Goal: Task Accomplishment & Management: Manage account settings

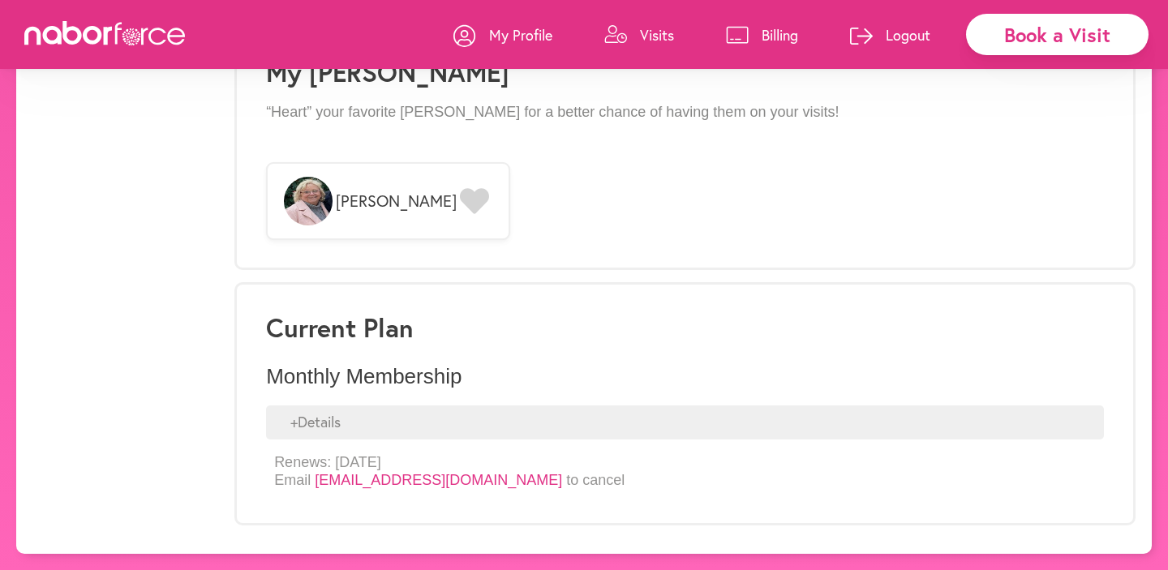
scroll to position [1128, 0]
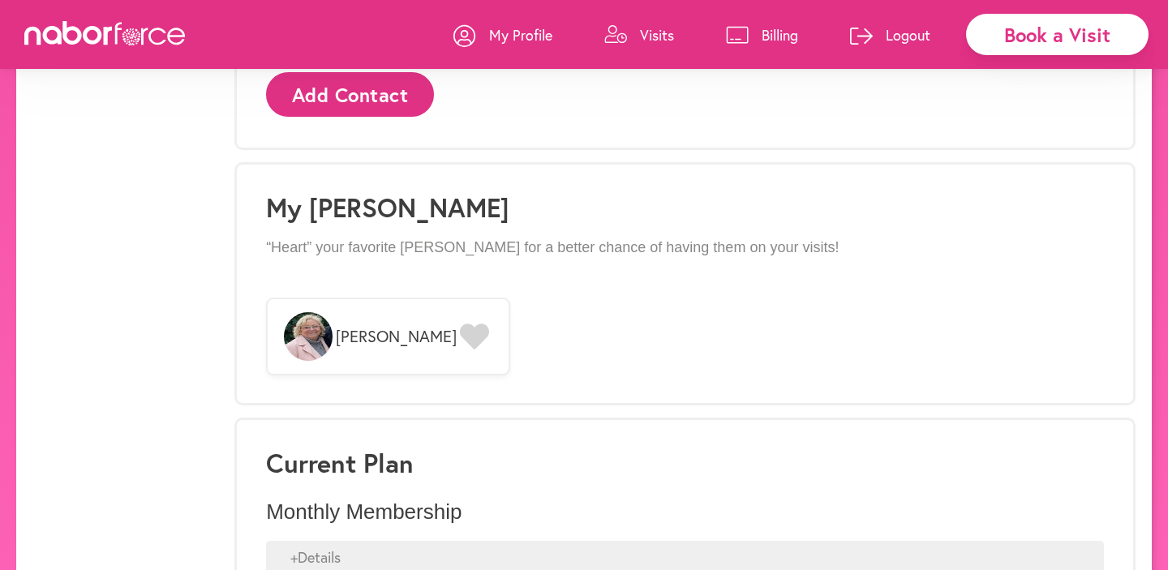
click at [513, 36] on p "My Profile" at bounding box center [520, 34] width 63 height 19
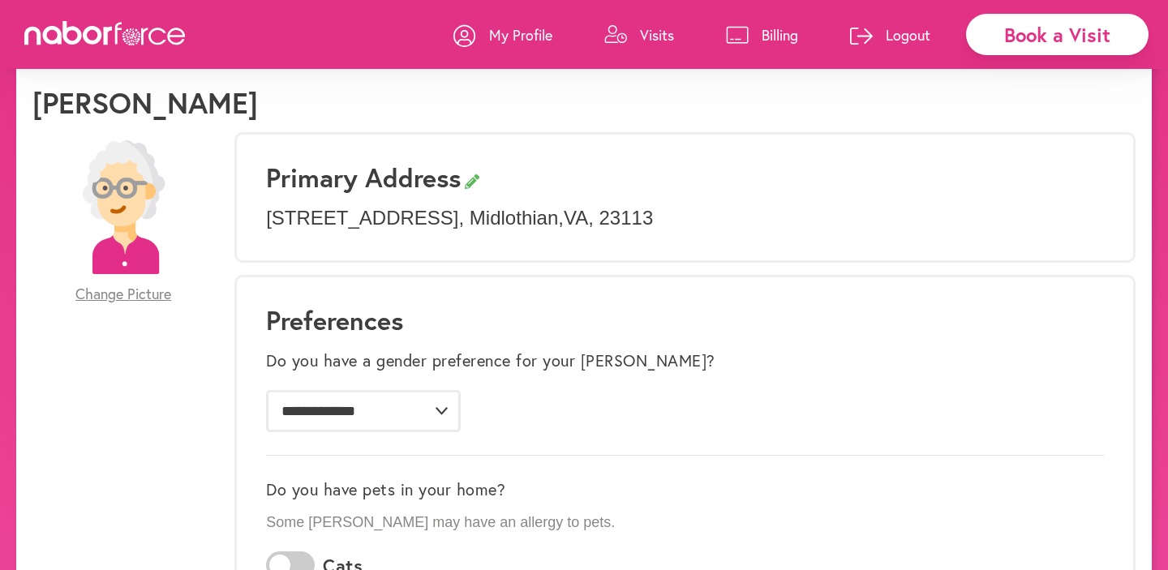
scroll to position [0, 0]
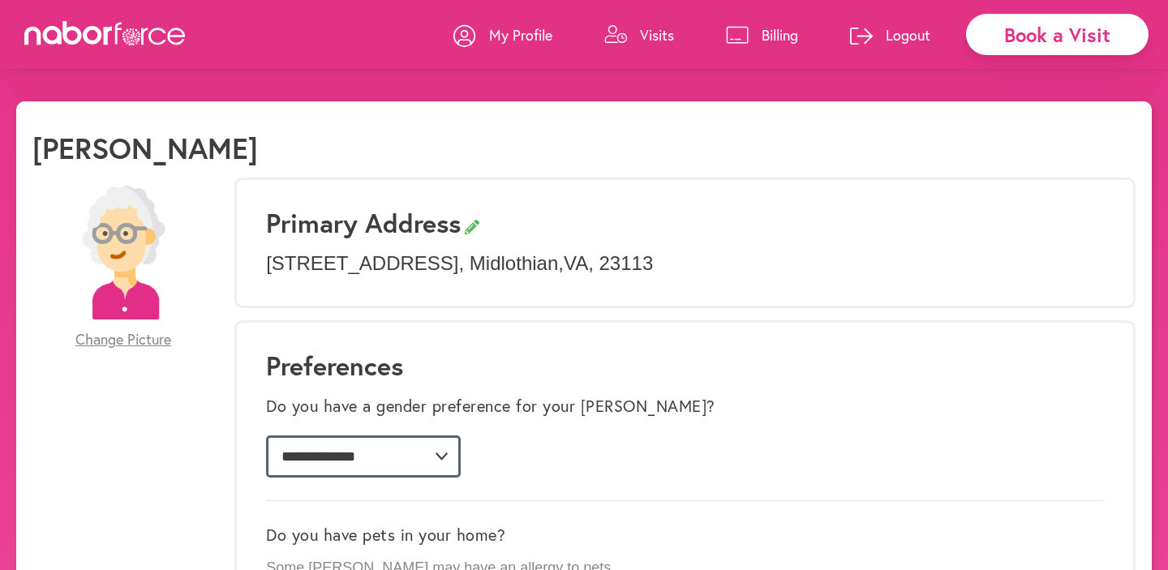
click at [440, 455] on select "**********" at bounding box center [363, 456] width 195 height 42
select select "*"
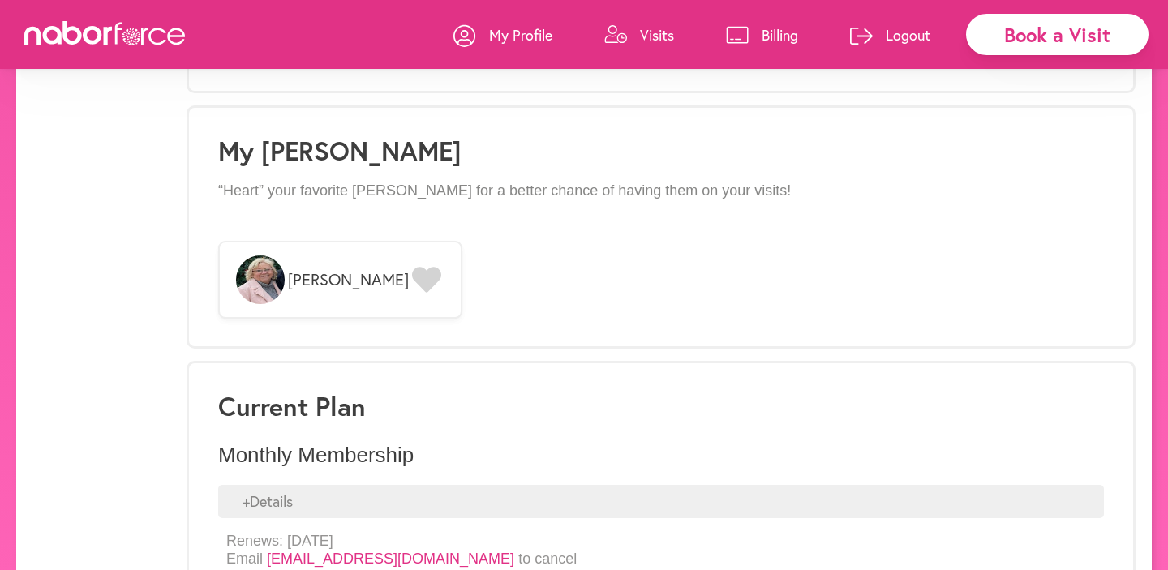
scroll to position [1202, 0]
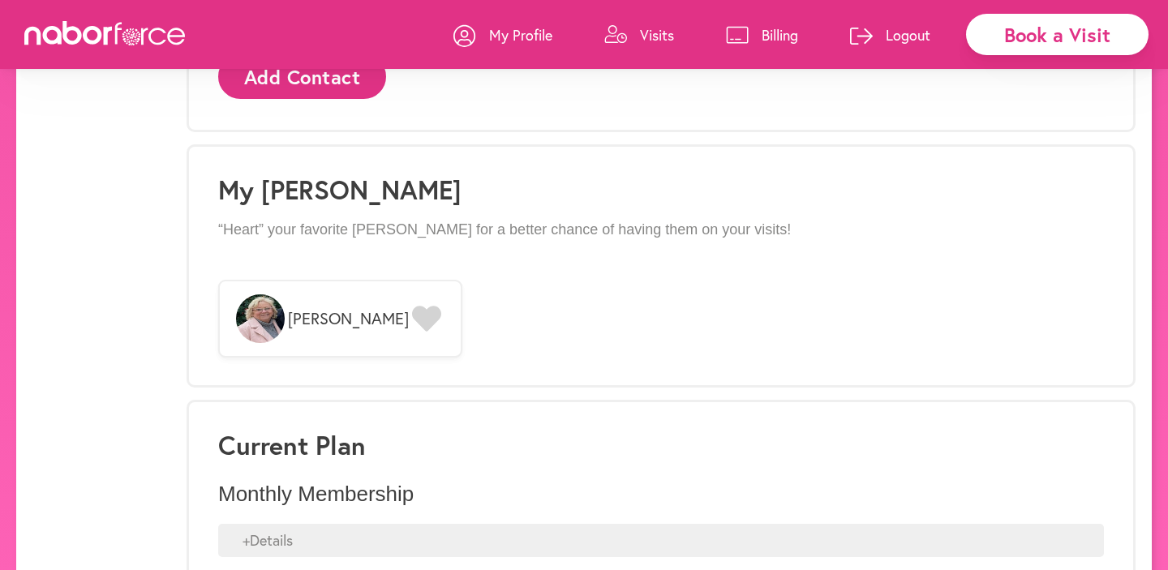
click at [644, 32] on p "Visits" at bounding box center [657, 34] width 34 height 19
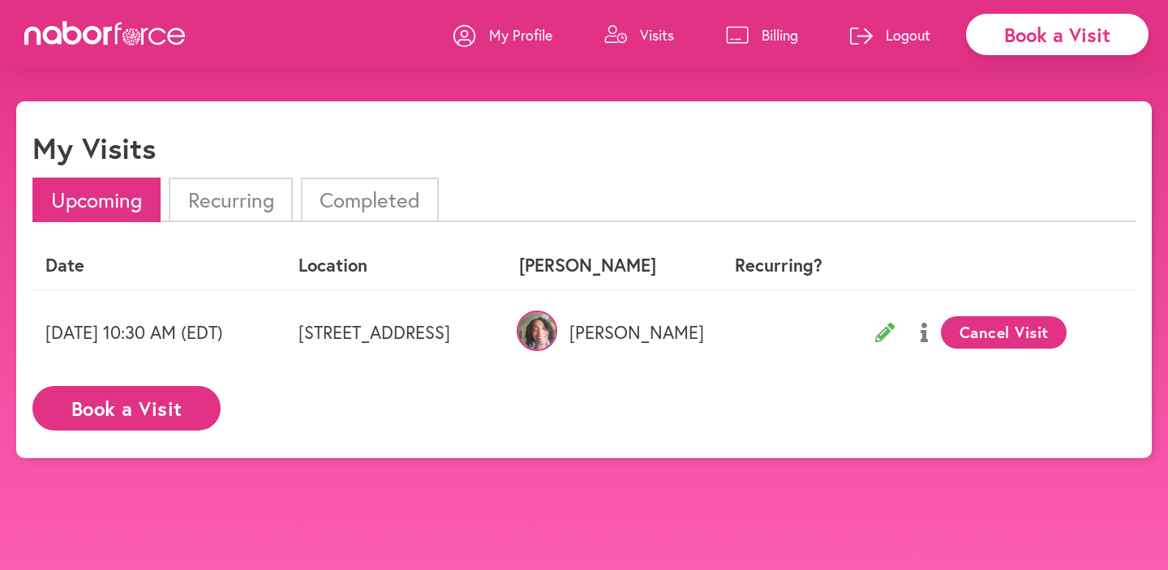
click at [1030, 327] on button "Cancel Visit" at bounding box center [1004, 332] width 126 height 32
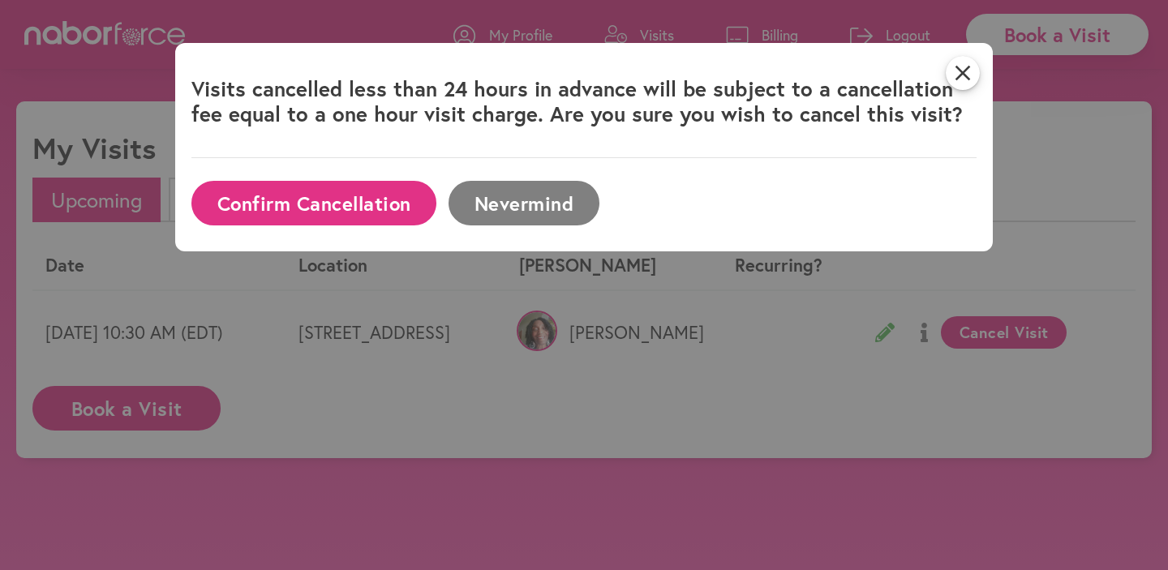
click at [311, 208] on button "Confirm Cancellation" at bounding box center [313, 203] width 245 height 45
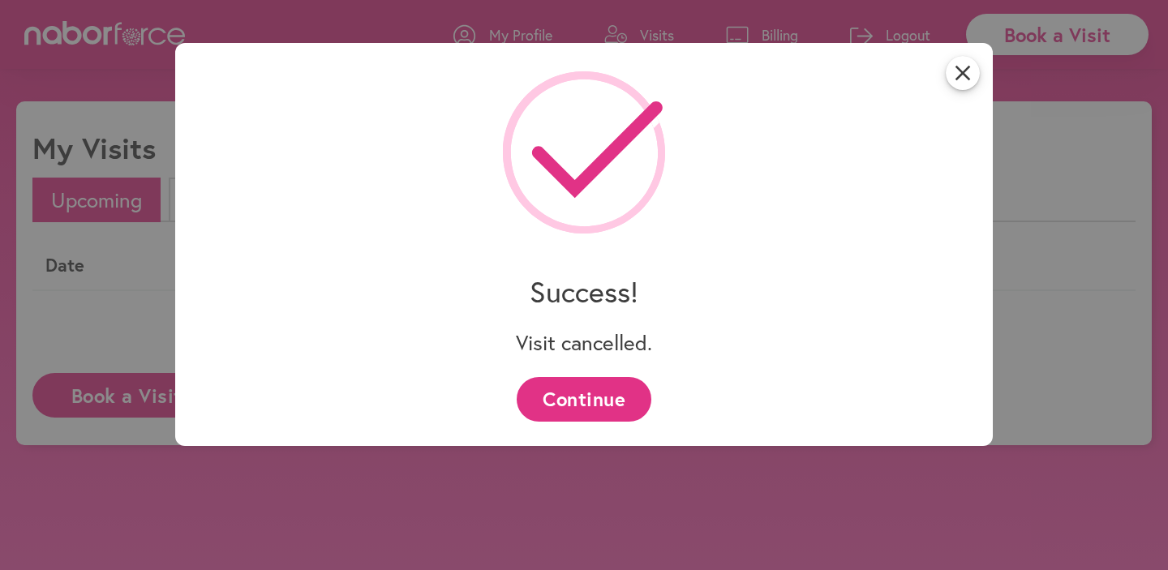
click at [573, 405] on button "Continue" at bounding box center [584, 399] width 134 height 45
